Goal: Task Accomplishment & Management: Manage account settings

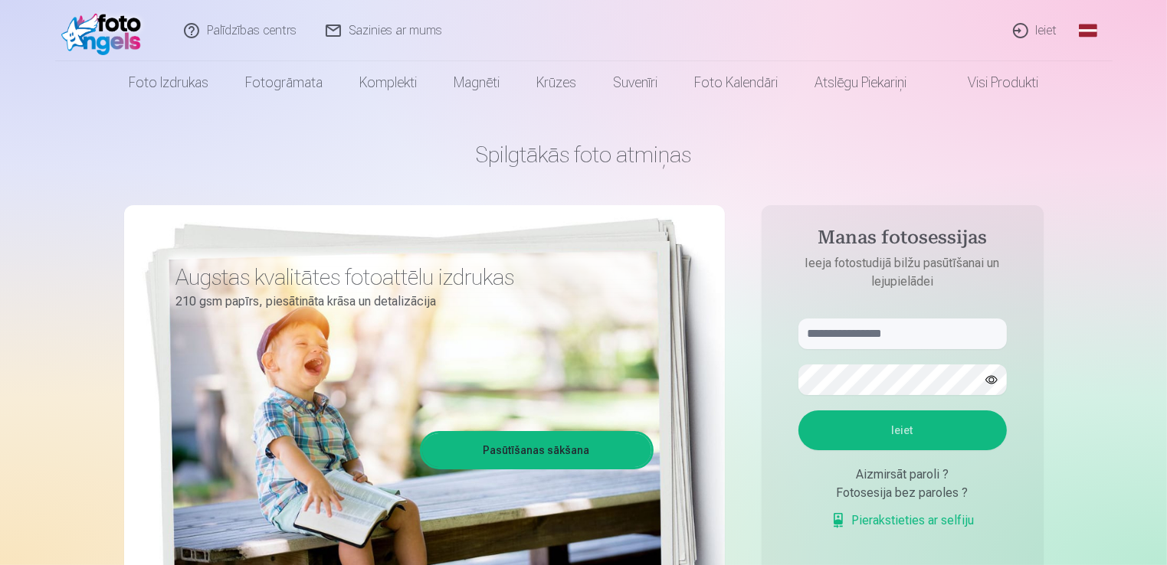
click at [1030, 29] on link "Ieiet" at bounding box center [1036, 30] width 74 height 61
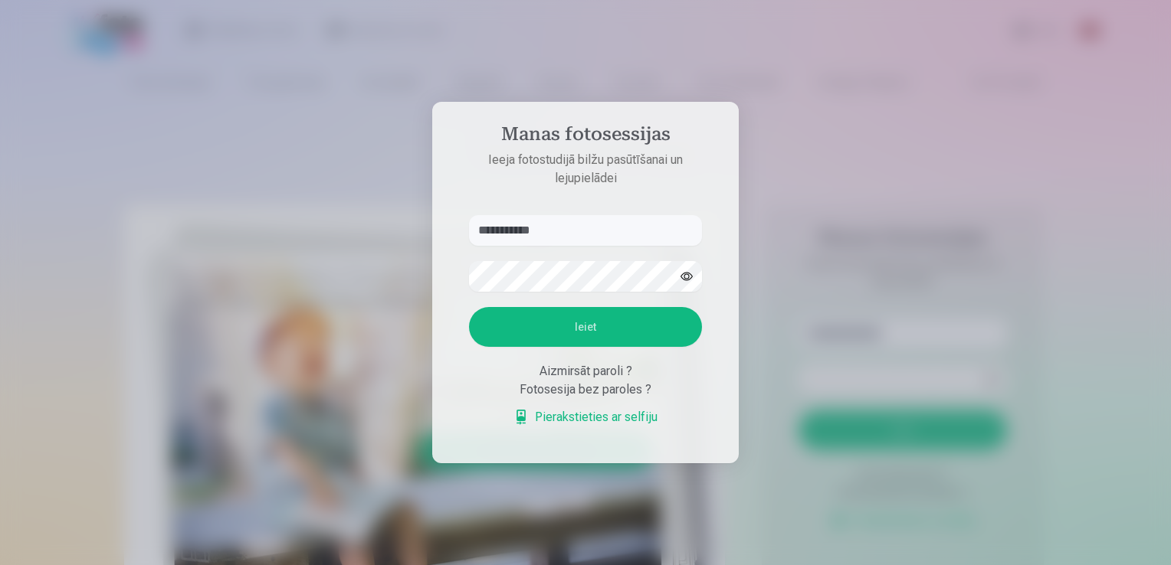
type input "**********"
click at [469, 307] on button "Ieiet" at bounding box center [585, 327] width 233 height 40
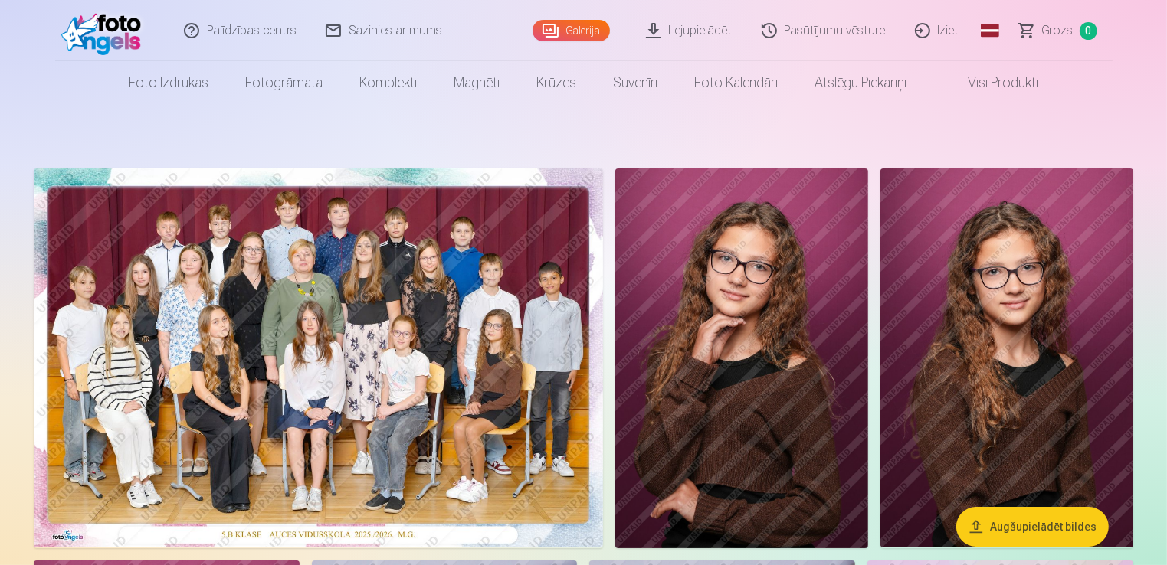
drag, startPoint x: 910, startPoint y: 125, endPoint x: 420, endPoint y: 316, distance: 526.1
click at [420, 316] on img at bounding box center [318, 358] width 569 height 379
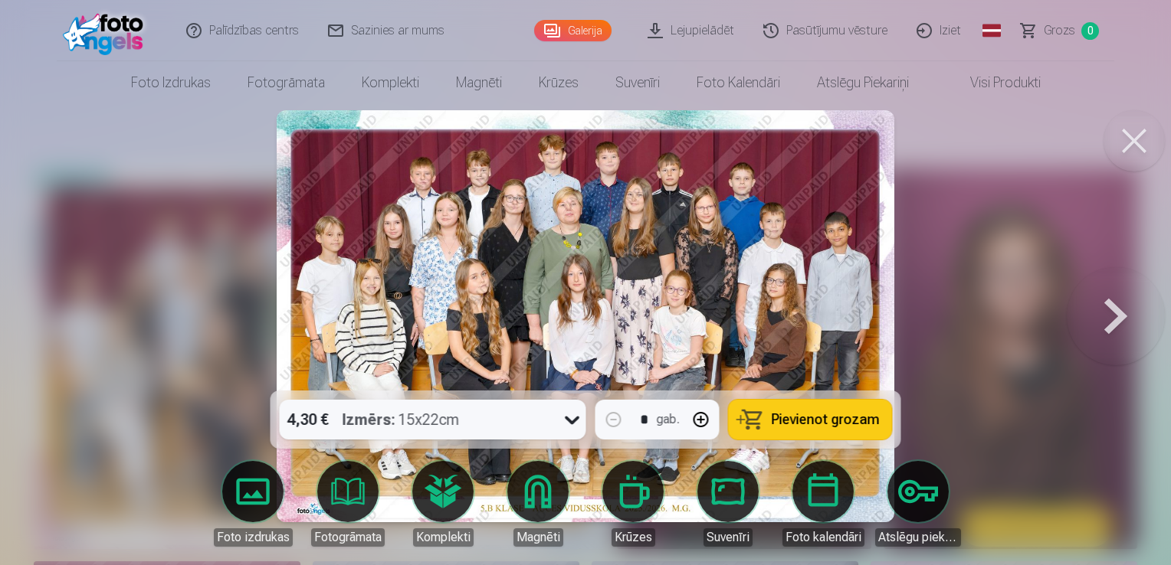
click at [763, 259] on img at bounding box center [586, 316] width 618 height 412
click at [1122, 320] on button at bounding box center [1115, 316] width 98 height 118
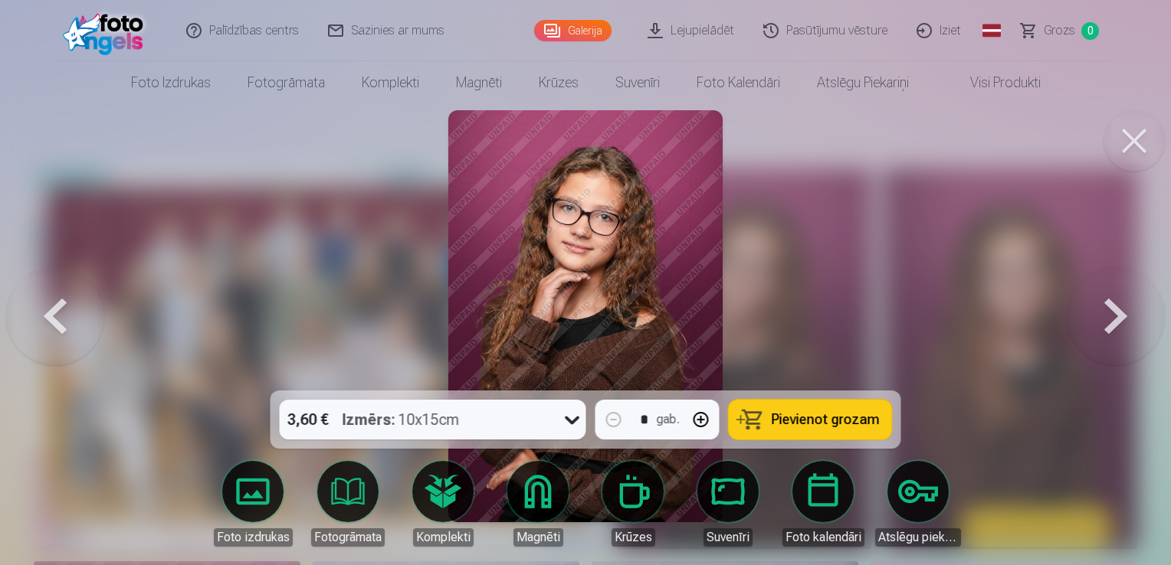
click at [1122, 320] on button at bounding box center [1115, 316] width 98 height 118
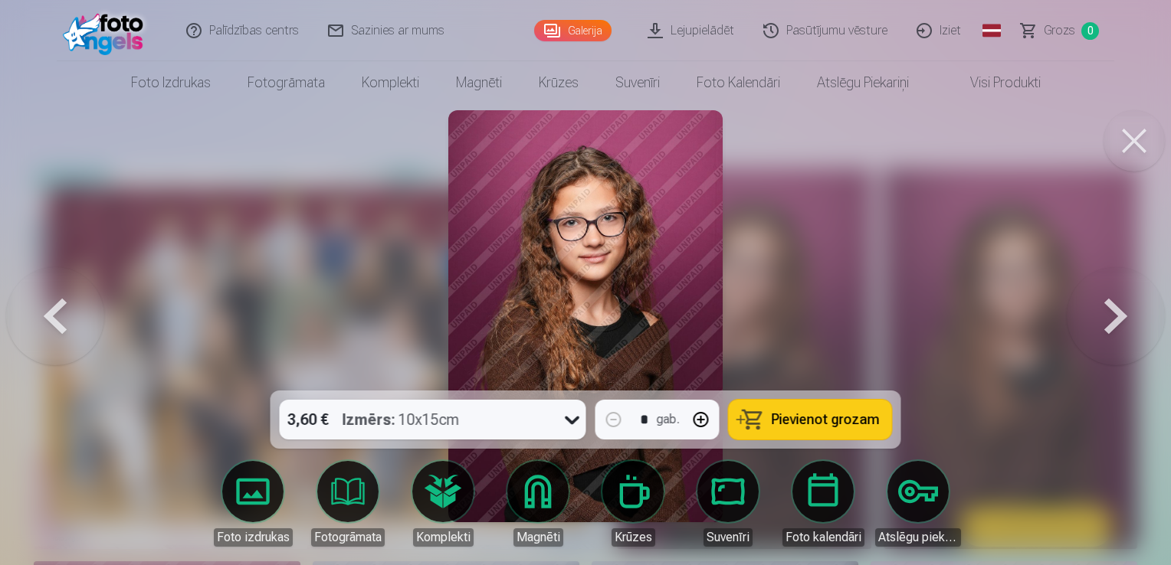
click at [1122, 320] on button at bounding box center [1115, 316] width 98 height 118
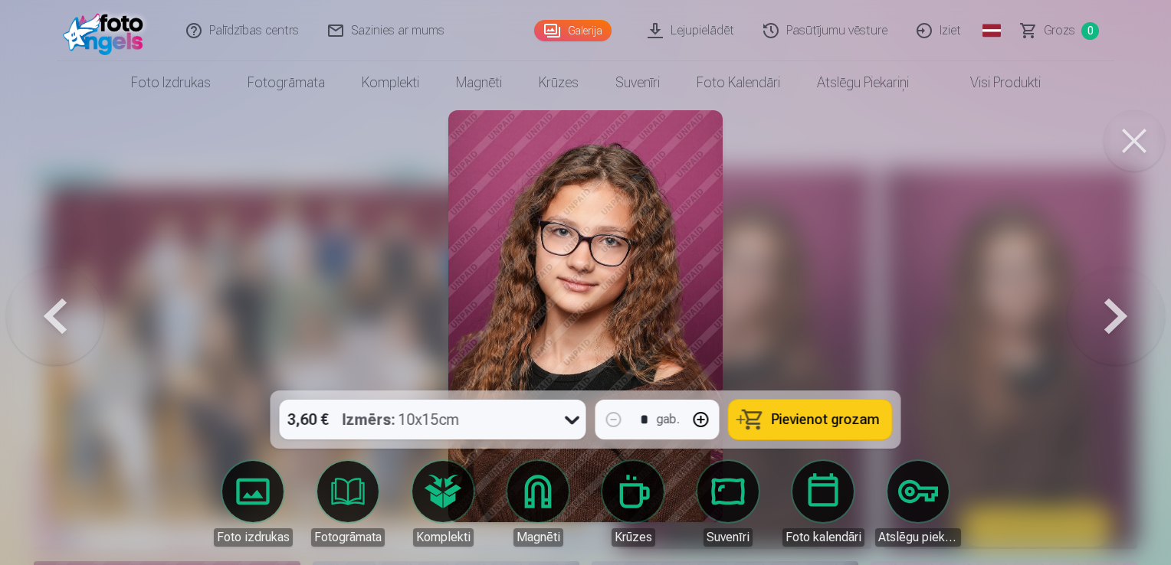
click at [1113, 316] on button at bounding box center [1115, 316] width 98 height 118
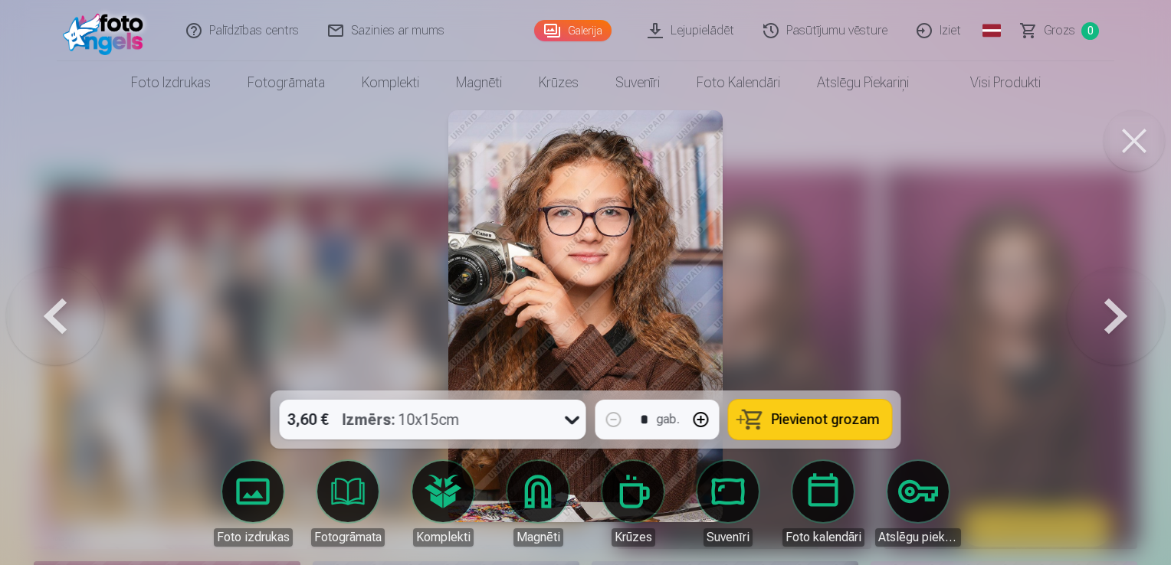
click at [1113, 316] on button at bounding box center [1115, 316] width 98 height 118
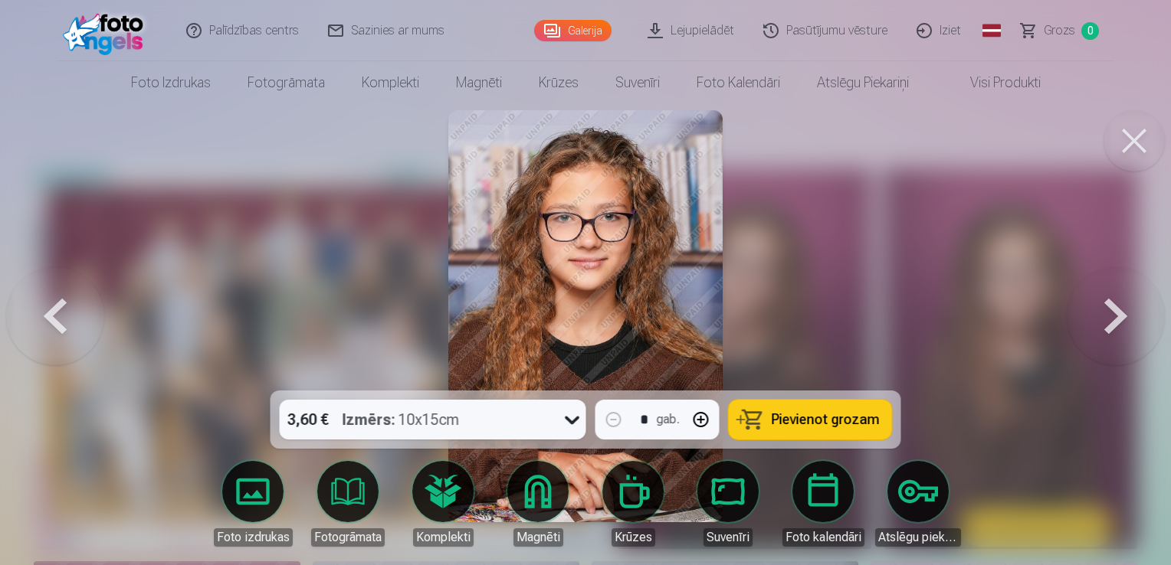
click at [1113, 316] on button at bounding box center [1115, 316] width 98 height 118
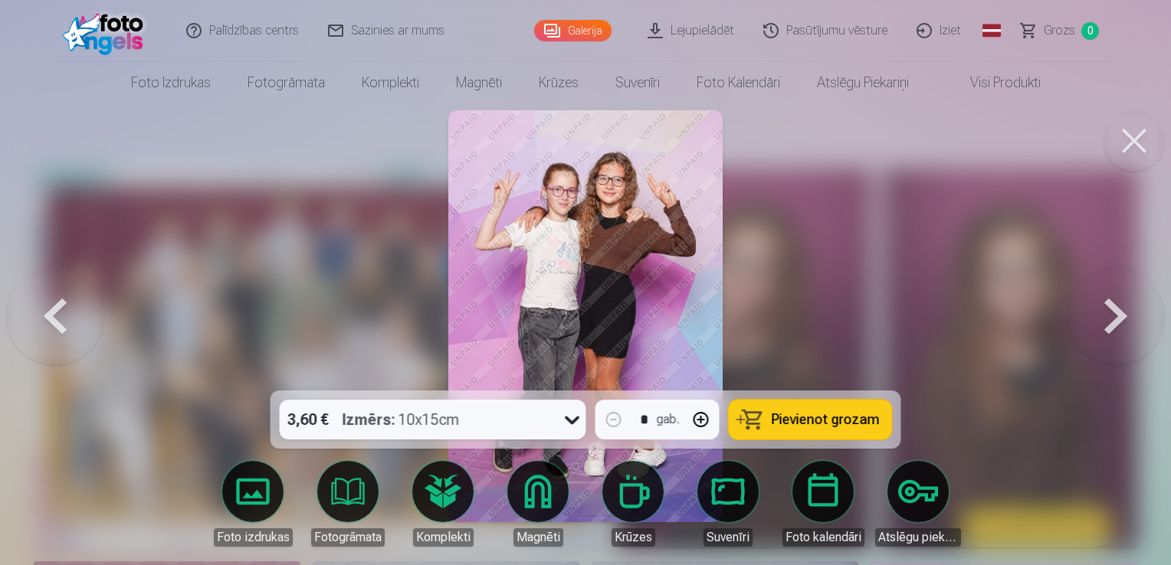
click at [1113, 316] on button at bounding box center [1115, 316] width 98 height 118
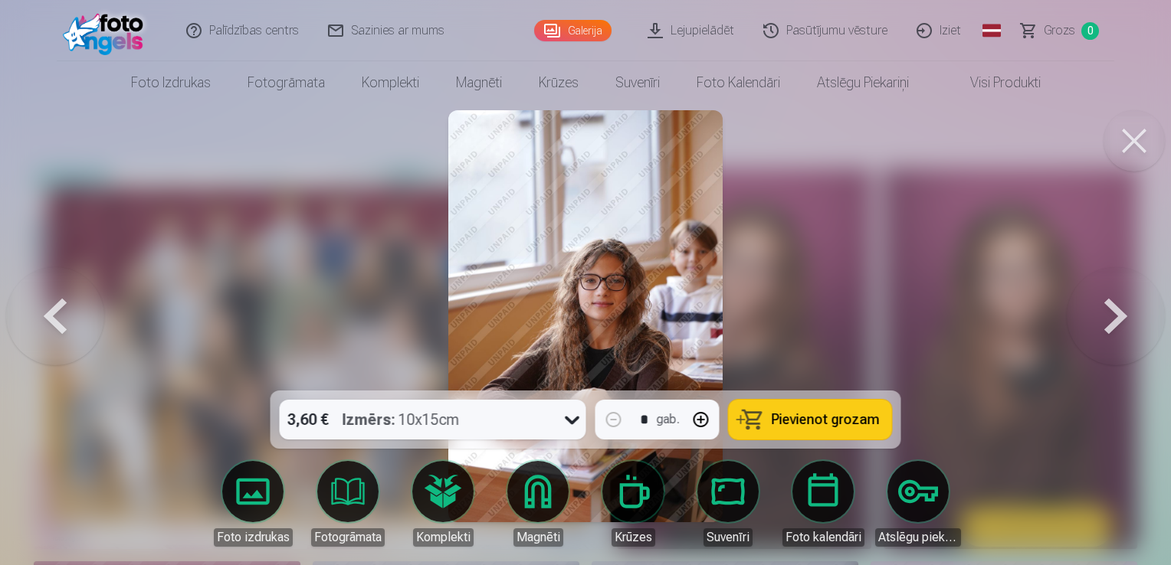
click at [1113, 316] on button at bounding box center [1115, 316] width 98 height 118
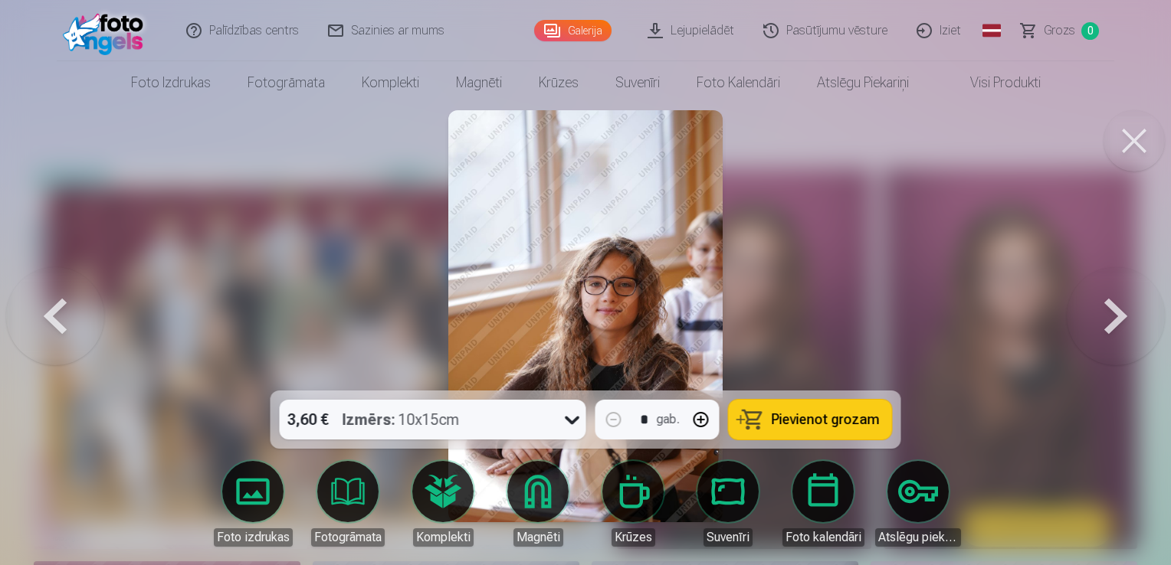
click at [1113, 316] on button at bounding box center [1115, 316] width 98 height 118
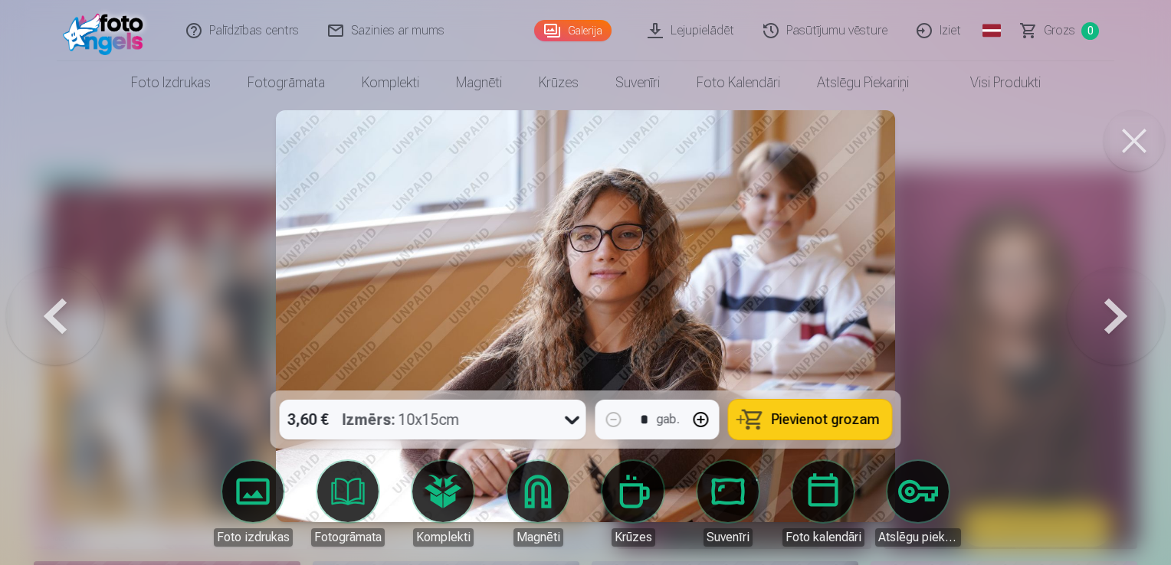
click at [1113, 316] on button at bounding box center [1115, 316] width 98 height 118
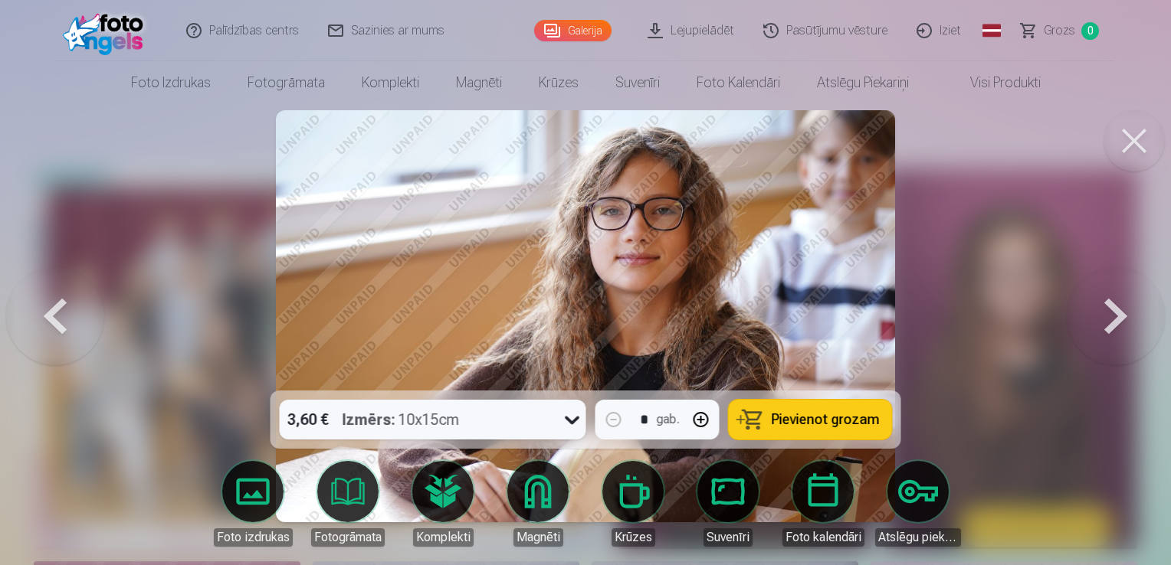
click at [1113, 316] on button at bounding box center [1115, 316] width 98 height 118
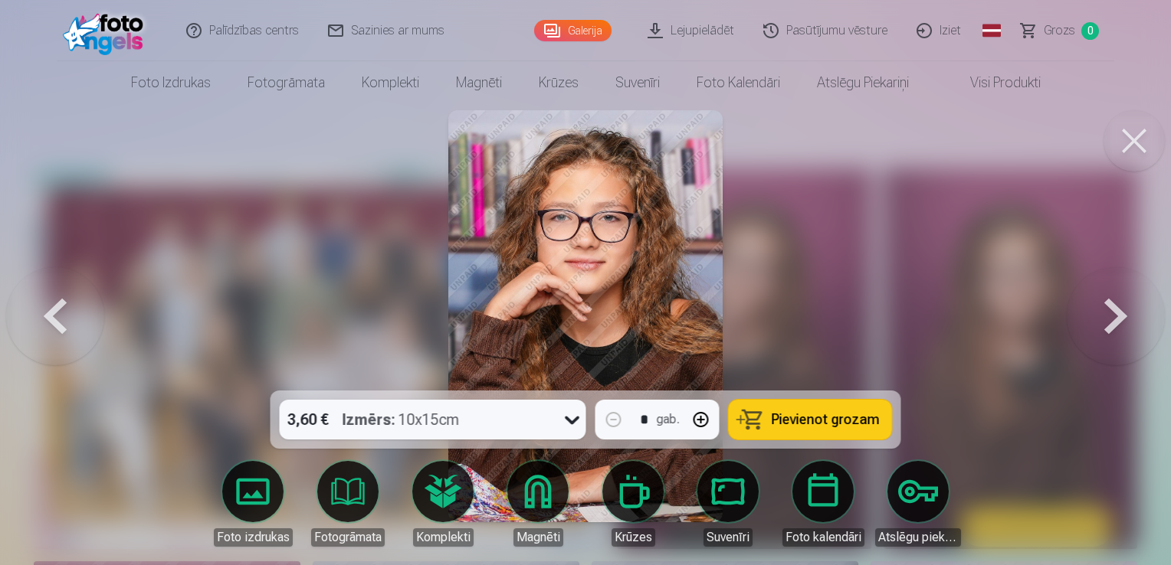
click at [1113, 316] on button at bounding box center [1115, 316] width 98 height 118
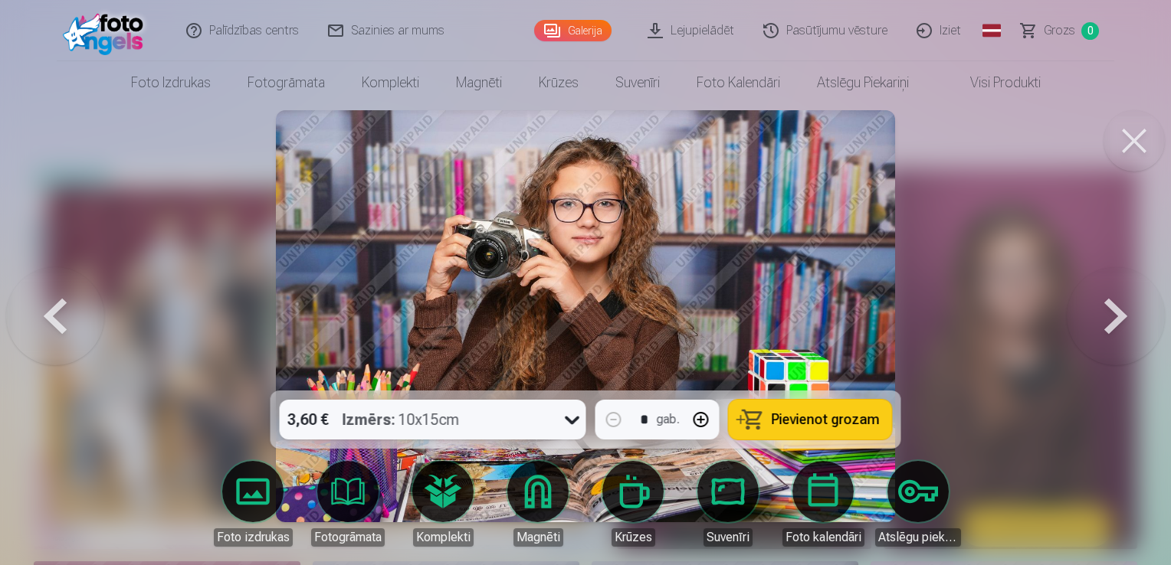
click at [1113, 316] on button at bounding box center [1115, 316] width 98 height 118
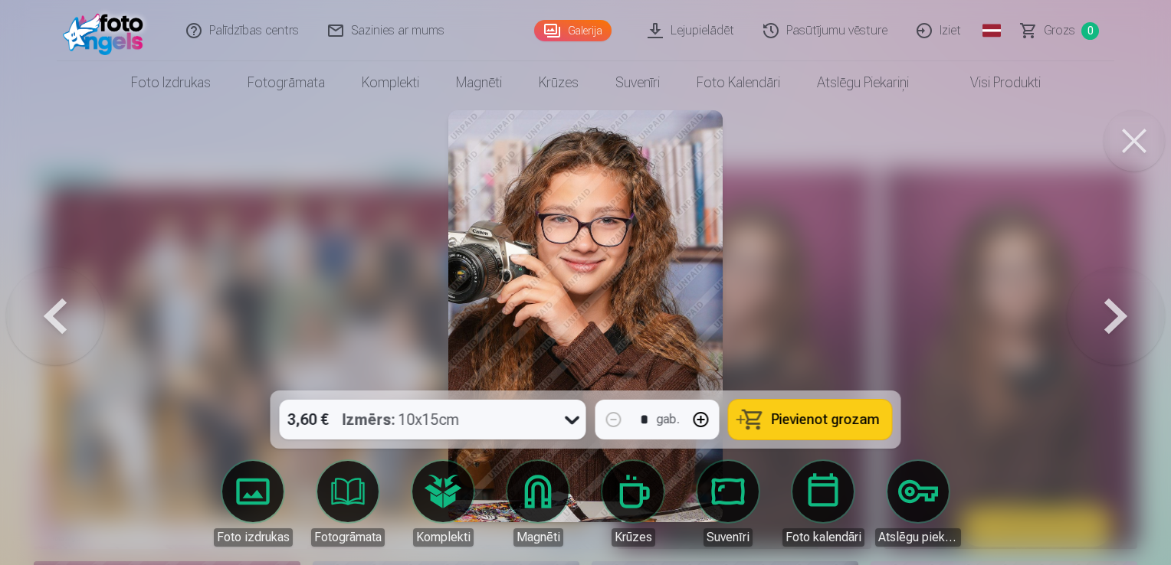
click at [1113, 316] on button at bounding box center [1115, 316] width 98 height 118
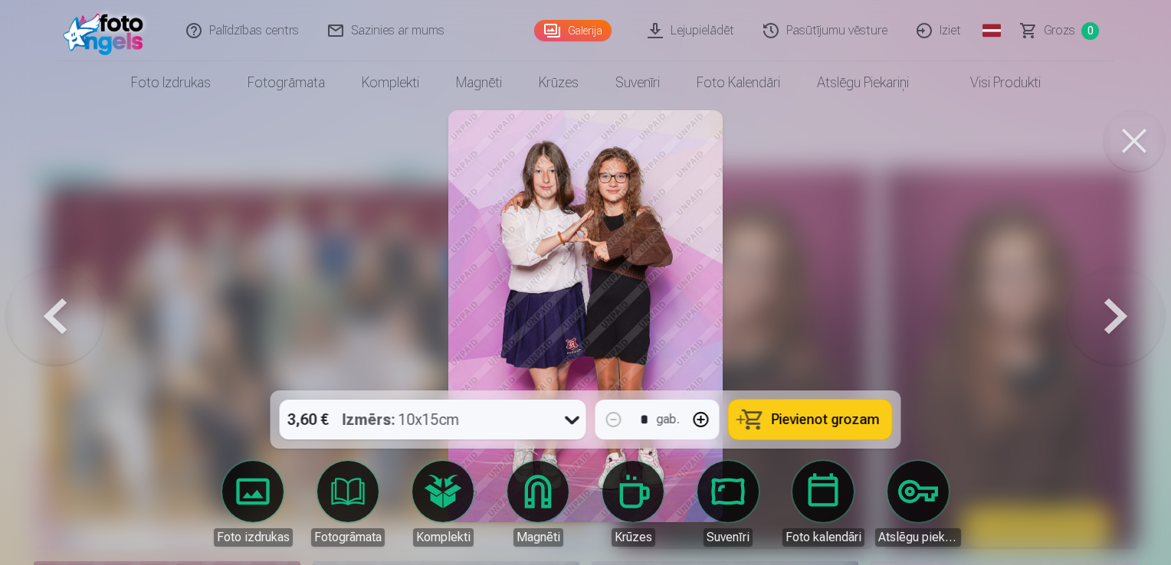
click at [1113, 316] on button at bounding box center [1115, 316] width 98 height 118
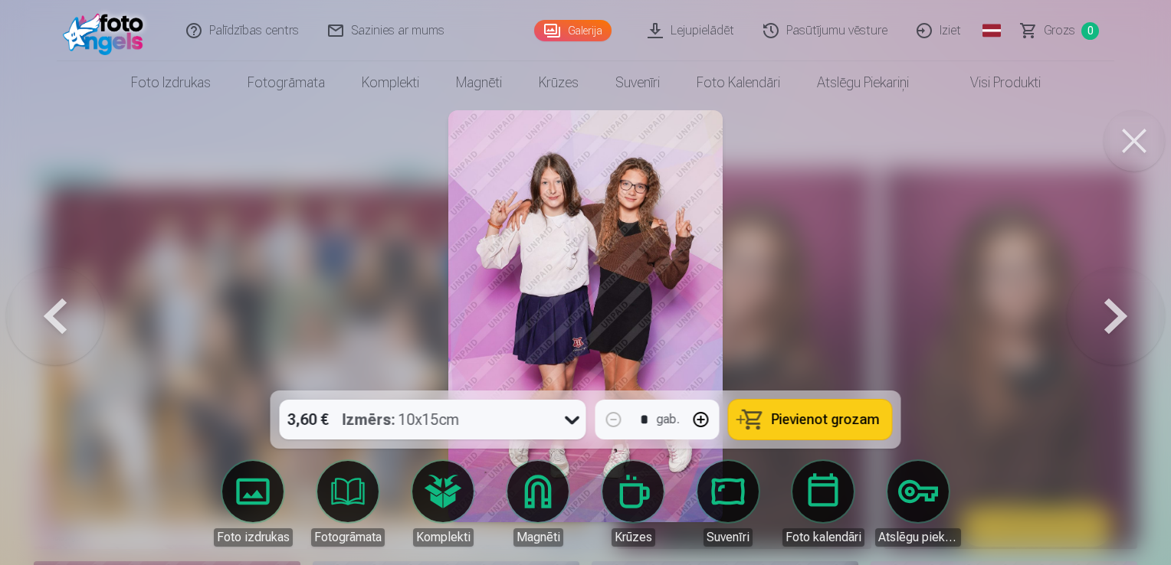
click at [1113, 316] on button at bounding box center [1115, 316] width 98 height 118
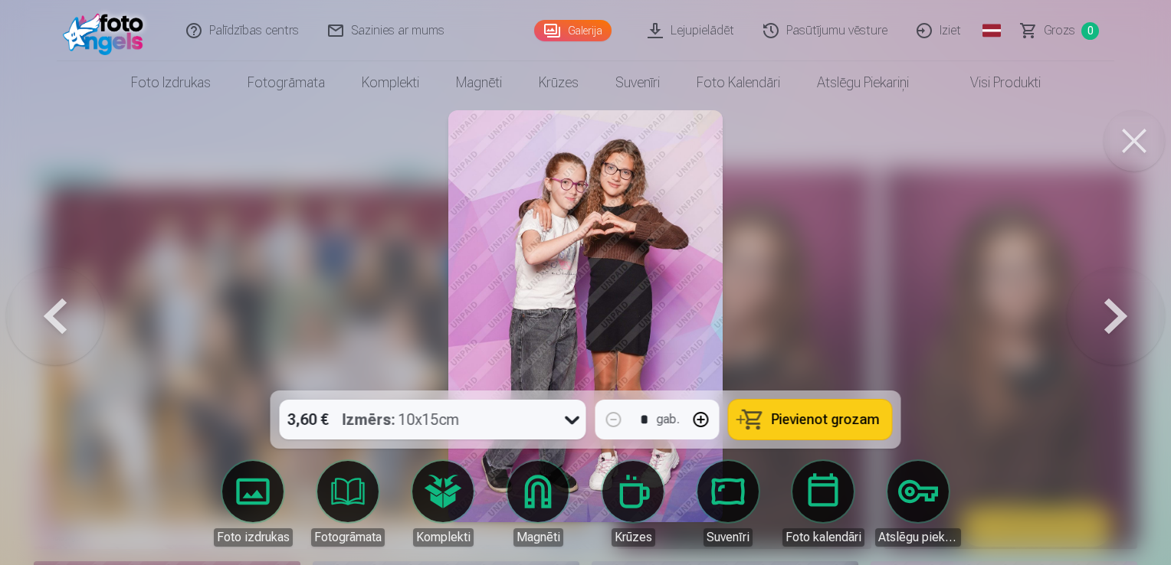
click at [1113, 316] on button at bounding box center [1115, 316] width 98 height 118
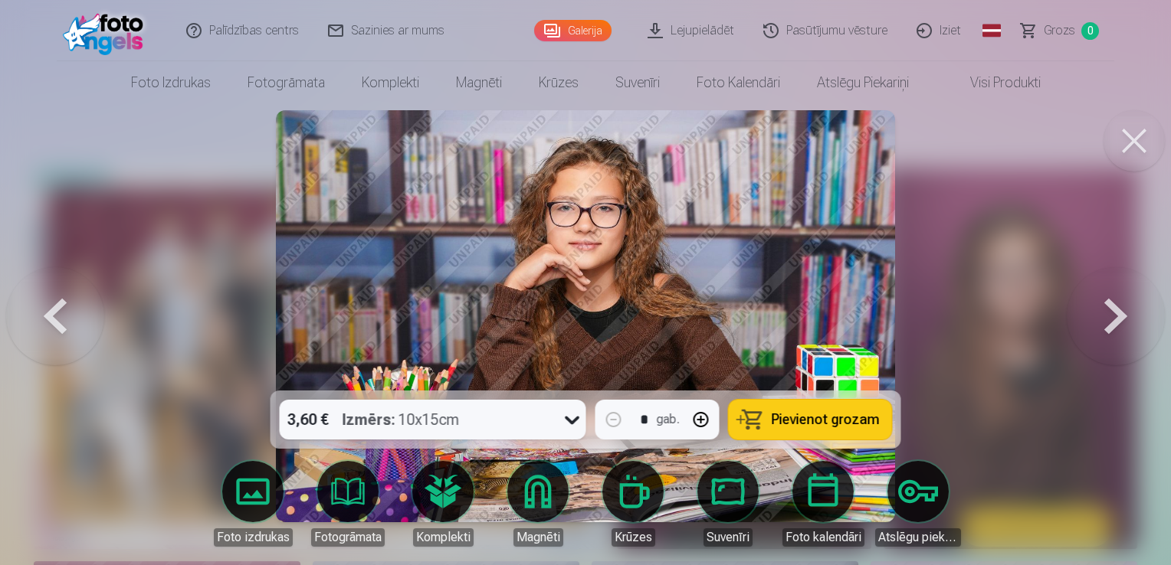
click at [1113, 316] on button at bounding box center [1115, 316] width 98 height 118
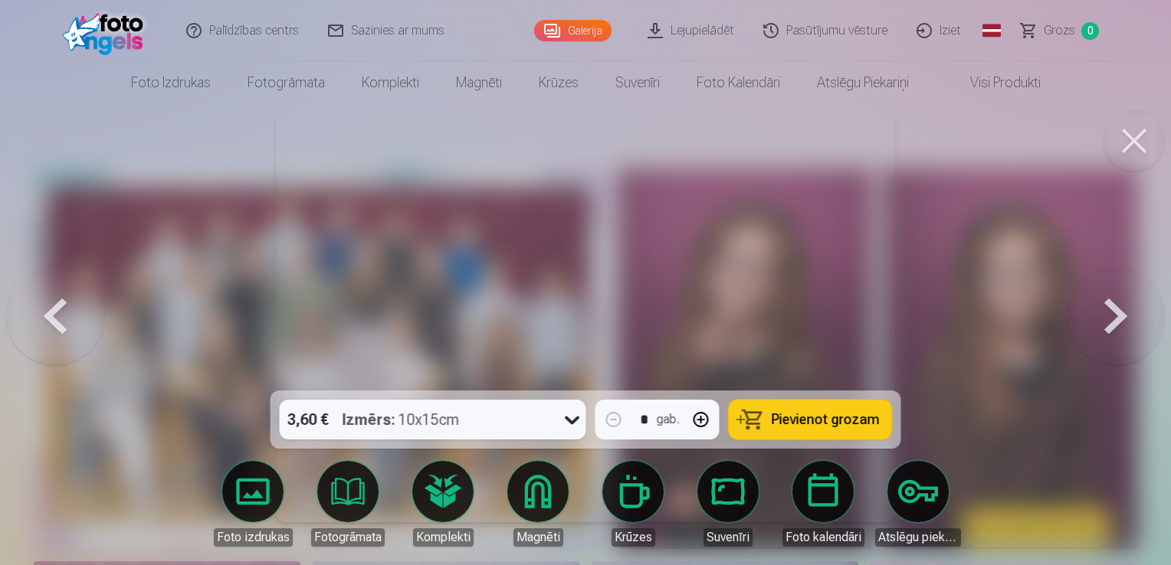
click at [1113, 316] on button at bounding box center [1115, 316] width 98 height 118
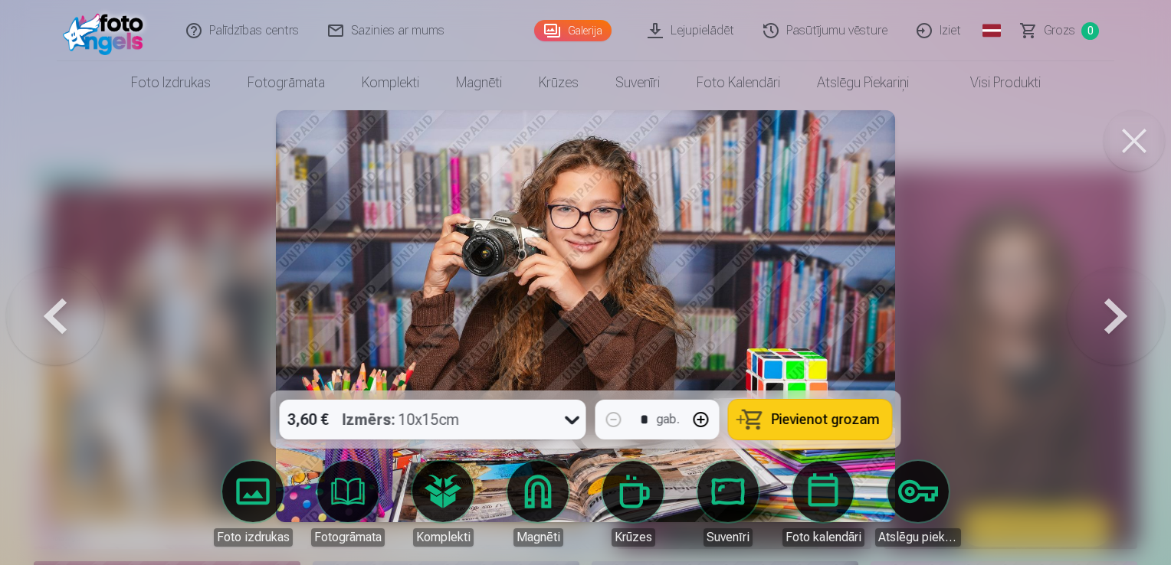
click at [1113, 316] on button at bounding box center [1115, 316] width 98 height 118
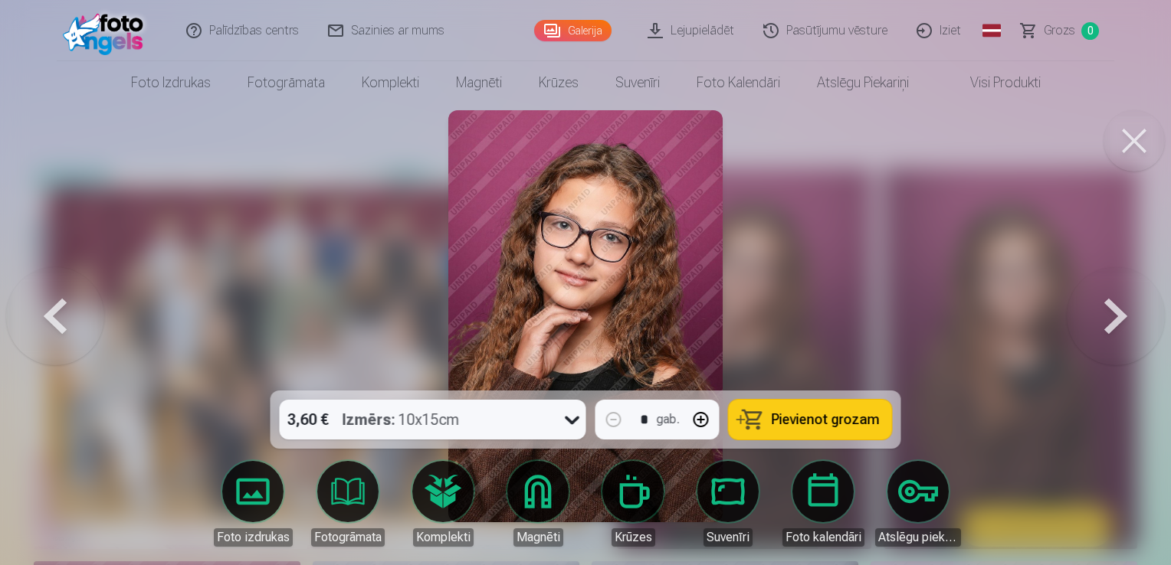
click at [1113, 316] on button at bounding box center [1115, 316] width 98 height 118
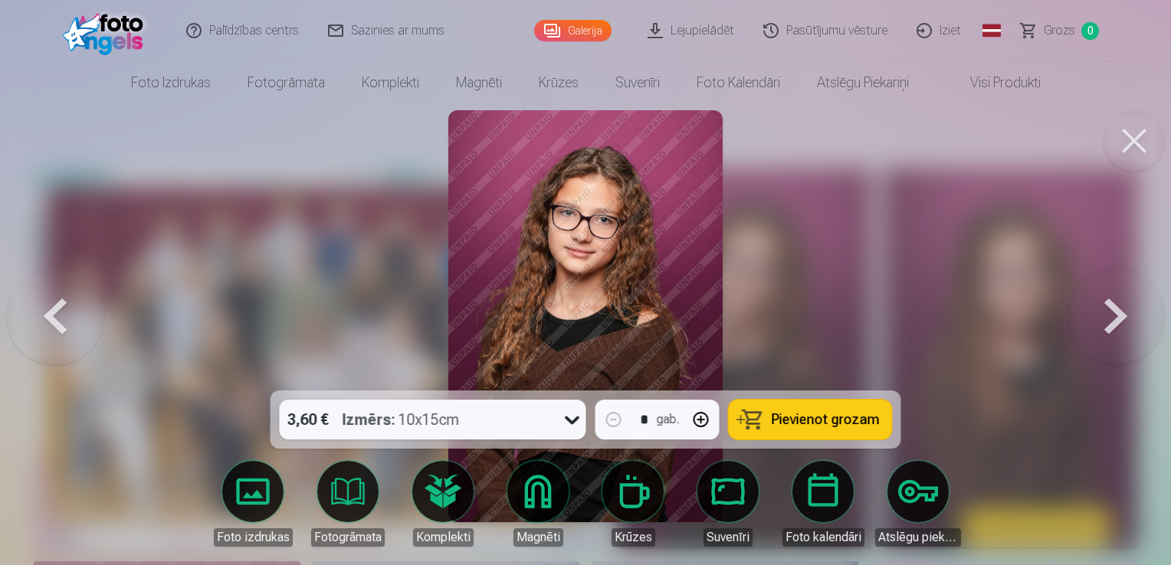
click at [1113, 316] on button at bounding box center [1115, 316] width 98 height 118
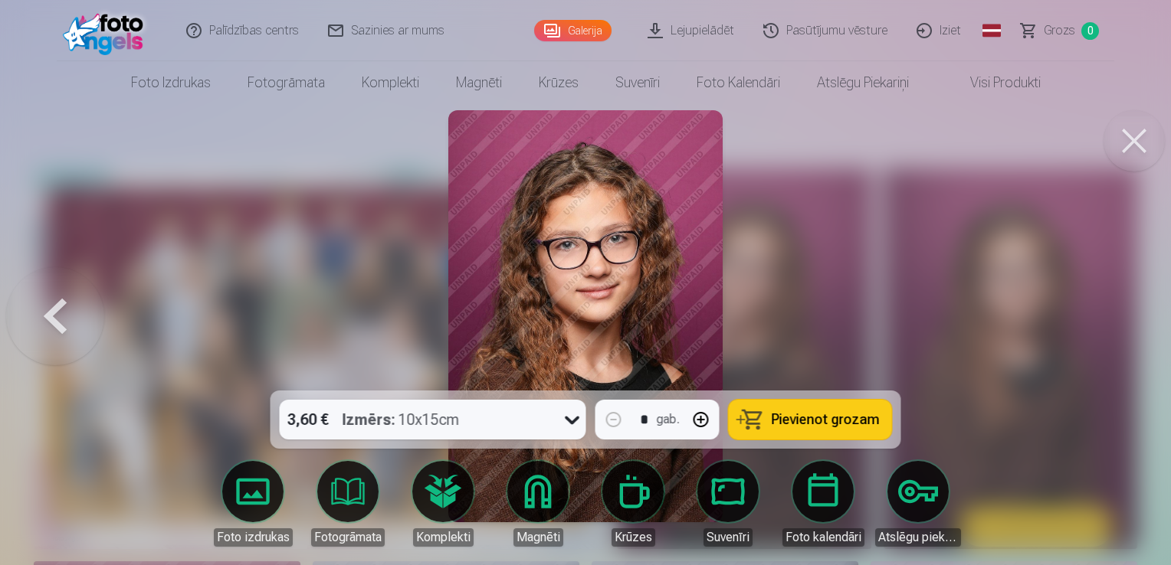
click at [1113, 316] on div at bounding box center [585, 282] width 1171 height 565
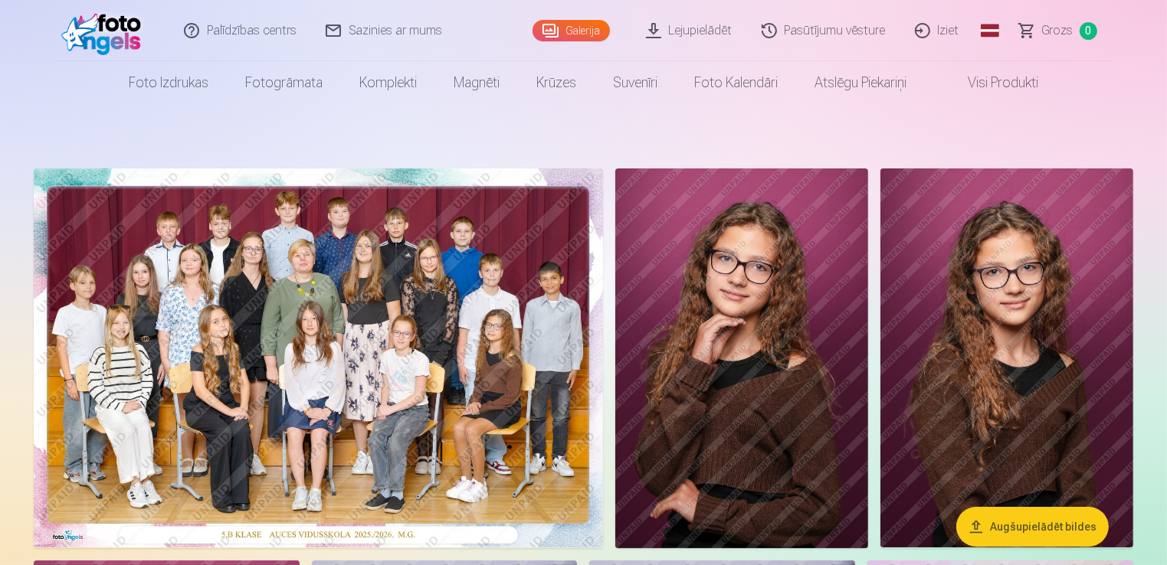
click at [947, 26] on link "Iziet" at bounding box center [938, 30] width 74 height 61
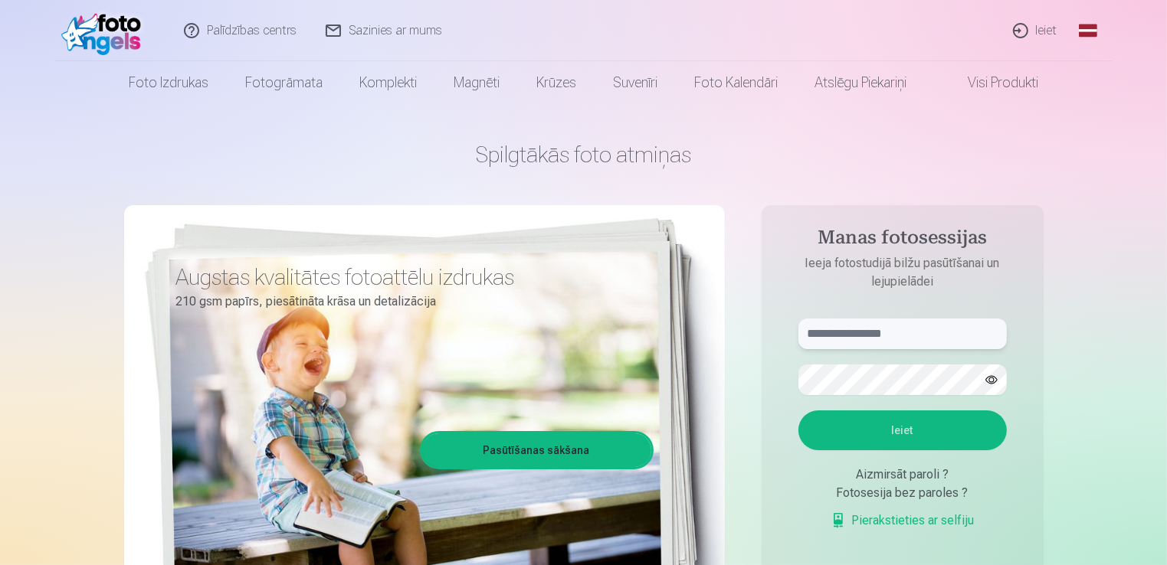
type input "**********"
click at [1147, 87] on nav "Foto izdrukas Augstas kvalitātes fotoattēlu izdrukas 210 gsm papīrs, piesātināt…" at bounding box center [583, 82] width 1167 height 43
click at [1036, 44] on link "Ieiet" at bounding box center [1036, 30] width 74 height 61
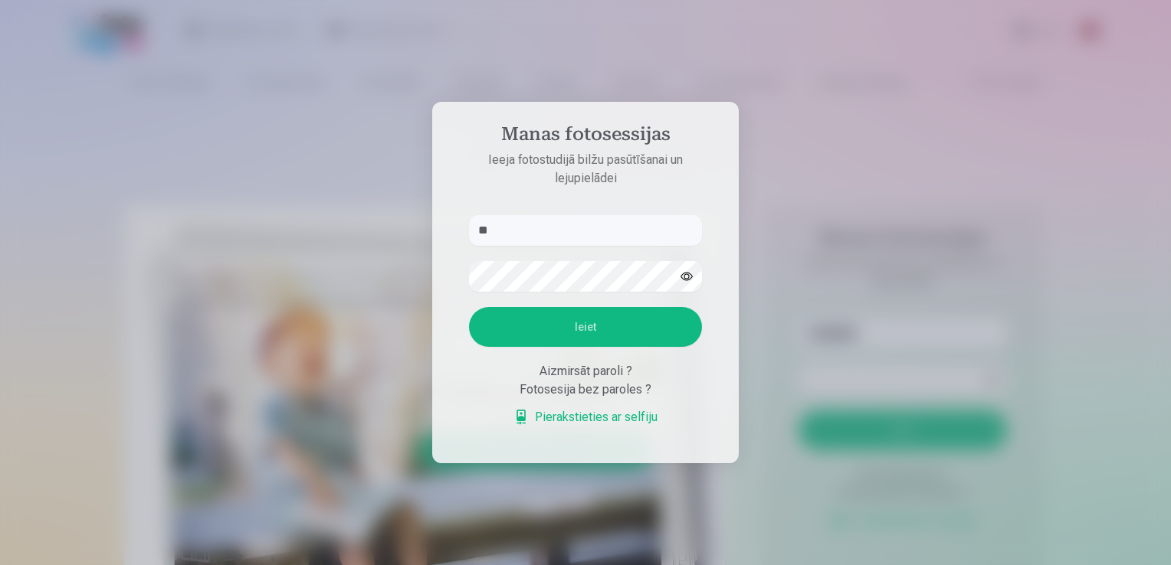
type input "*"
type input "**********"
click at [469, 307] on button "Ieiet" at bounding box center [585, 327] width 233 height 40
